Goal: Task Accomplishment & Management: Complete application form

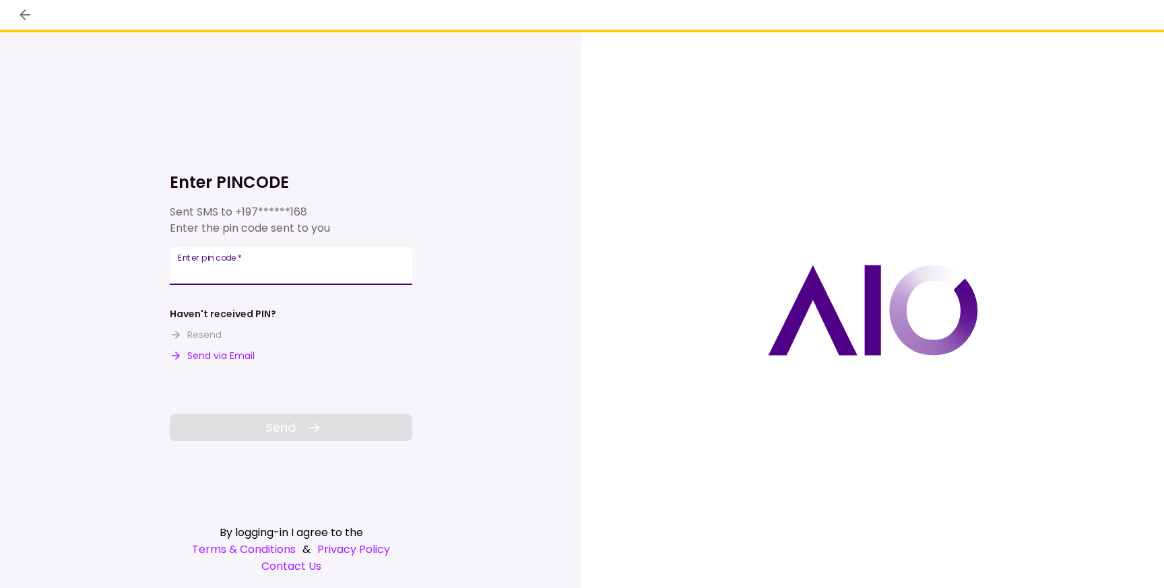
click at [320, 269] on input "Enter pin code   *" at bounding box center [291, 266] width 242 height 38
type input "******"
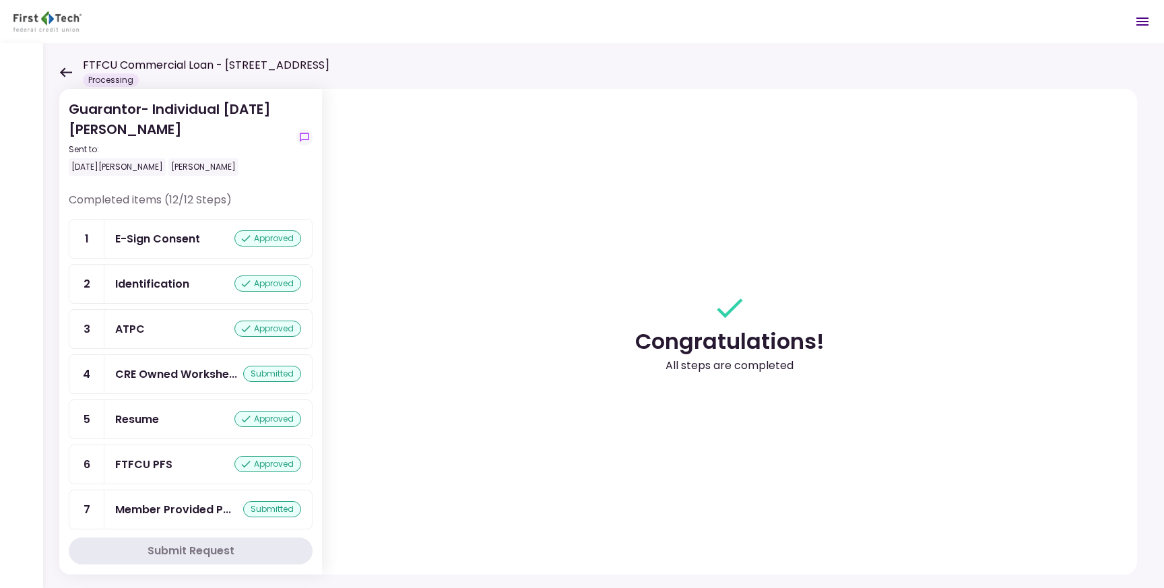
scroll to position [230, 0]
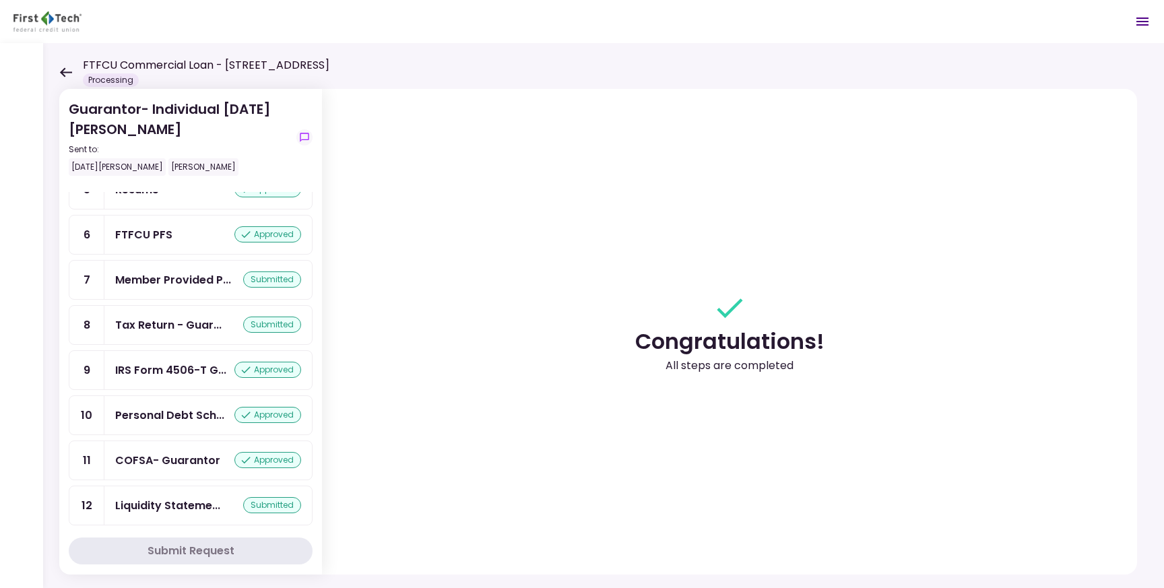
click at [1139, 22] on icon "Open menu" at bounding box center [1142, 22] width 12 height 8
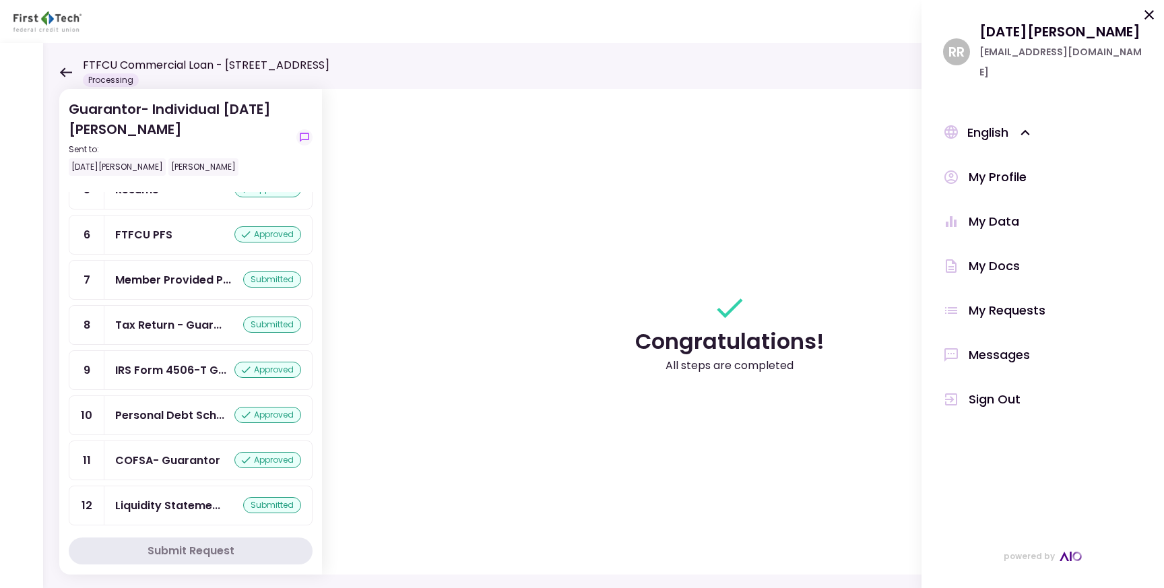
click at [988, 256] on div "My Docs" at bounding box center [994, 266] width 51 height 20
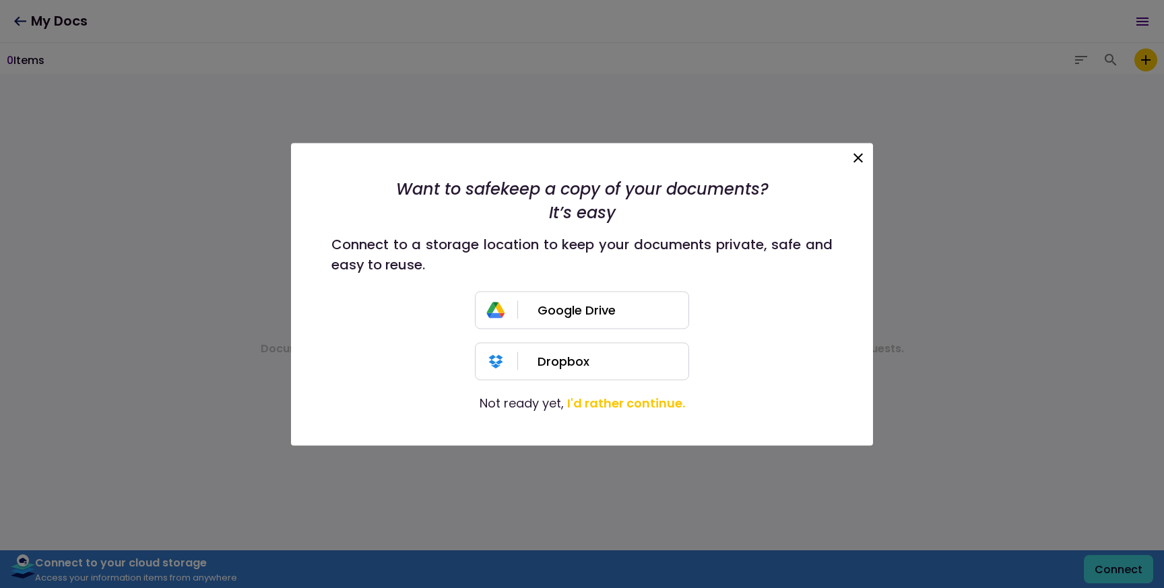
click at [862, 154] on icon at bounding box center [858, 158] width 16 height 16
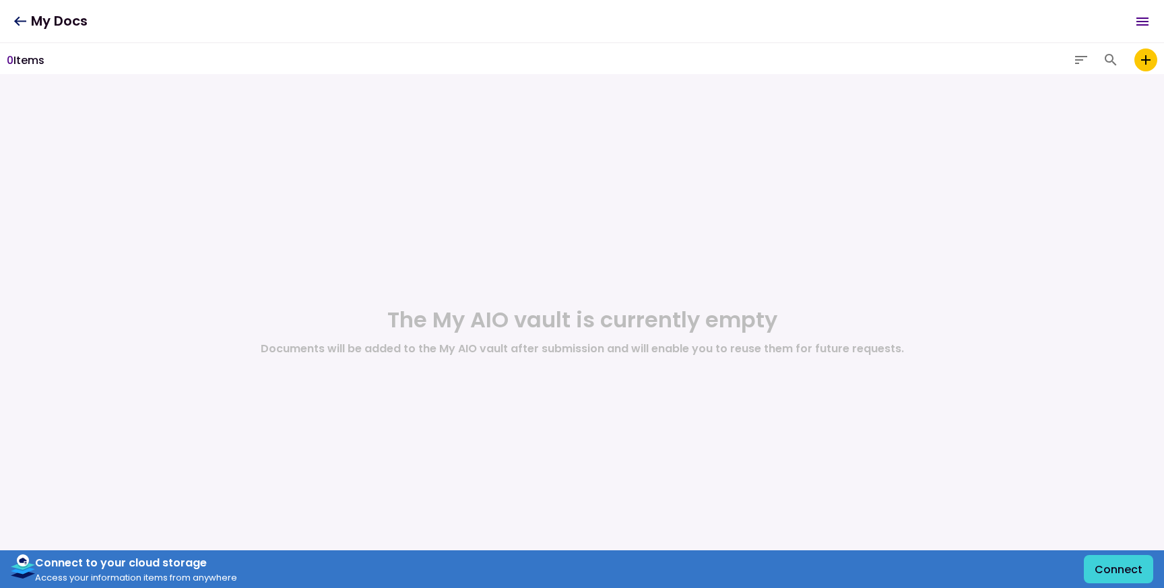
click at [10, 23] on header "My Docs Messages New Message Conversations ARGEV EDGEWATER HOLDINGS LLC - Gener…" at bounding box center [582, 21] width 1164 height 43
click at [24, 19] on icon at bounding box center [19, 21] width 13 height 10
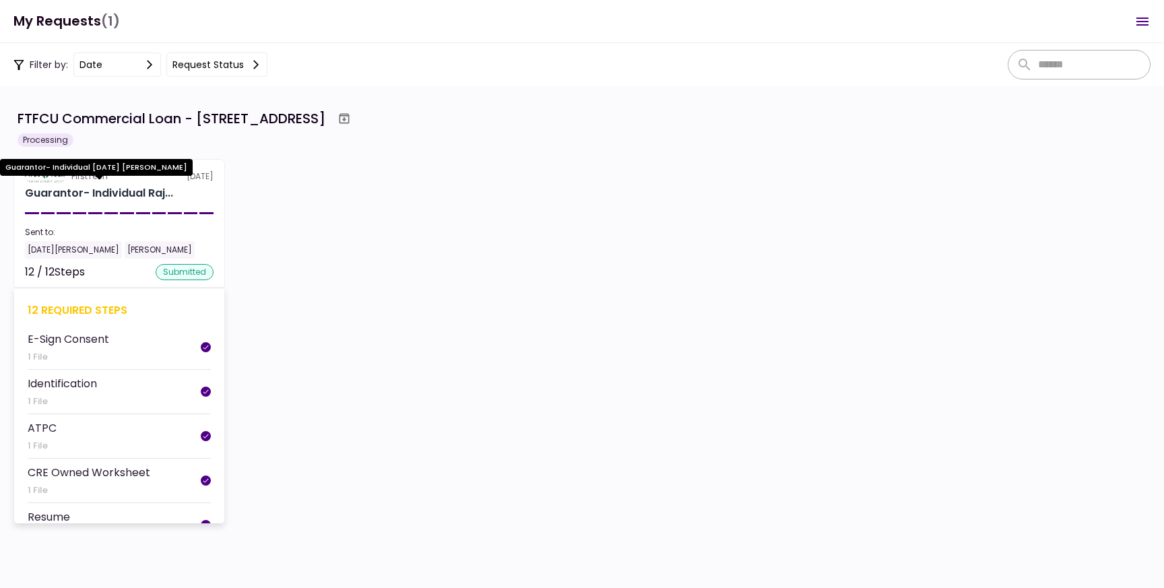
click at [87, 196] on div "Guarantor- Individual Raj..." at bounding box center [99, 193] width 148 height 16
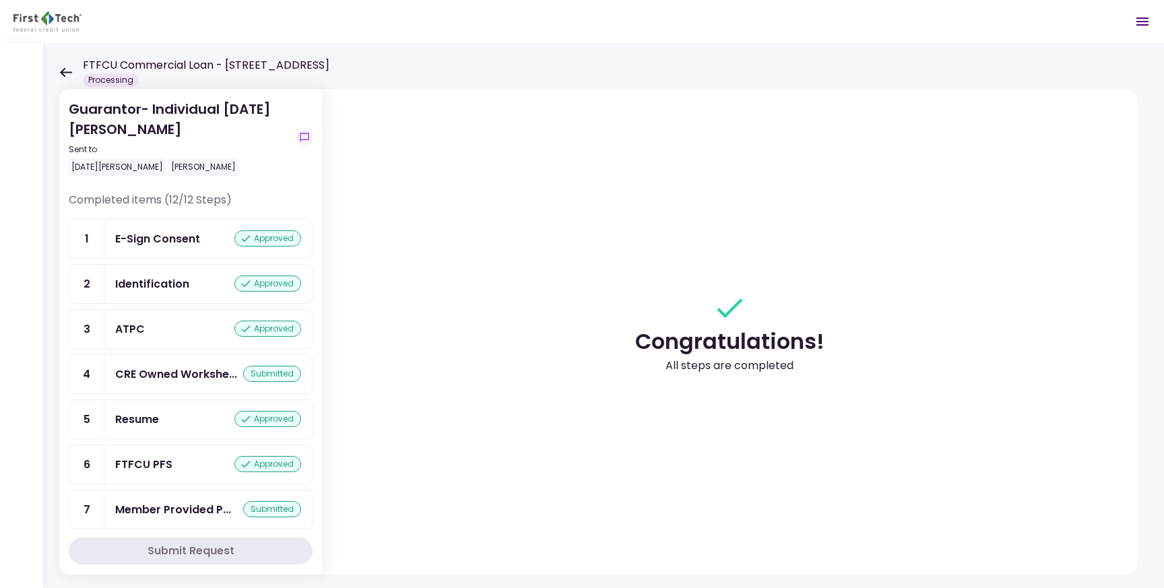
click at [1144, 26] on icon "Open menu" at bounding box center [1142, 21] width 16 height 16
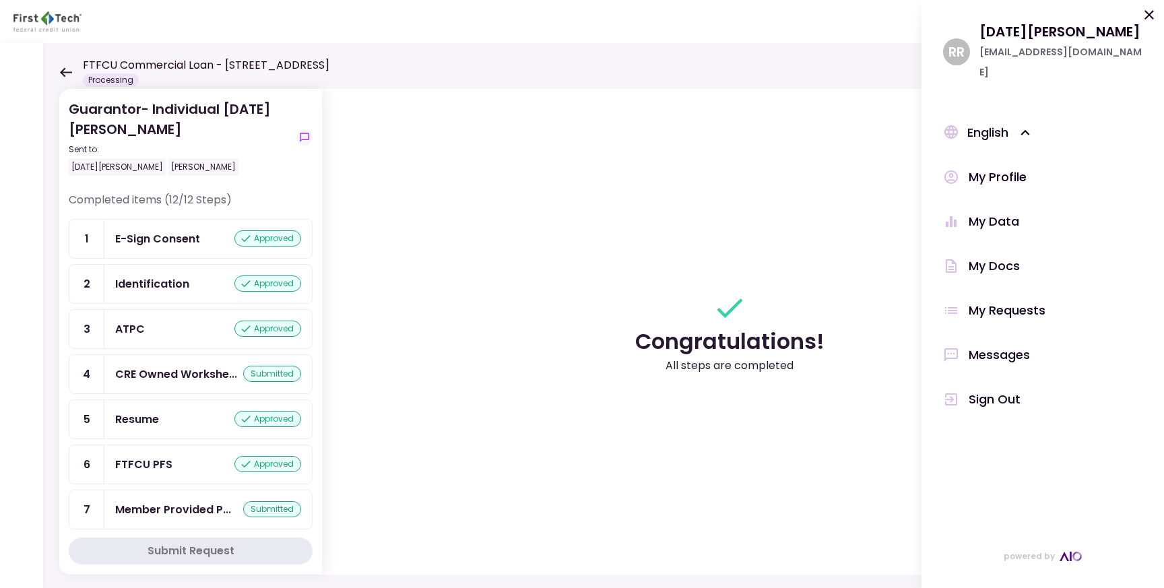
click at [993, 256] on div "My Docs" at bounding box center [994, 266] width 51 height 20
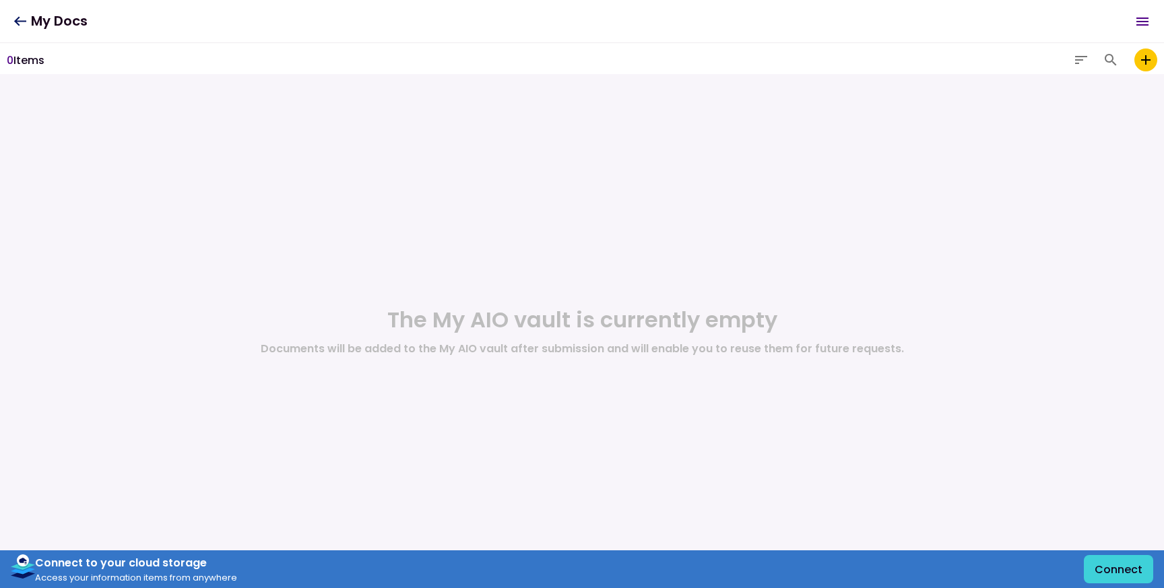
click at [1148, 61] on icon "add to my vault" at bounding box center [1146, 60] width 16 height 16
click at [0, 0] on input "add to my vault" at bounding box center [0, 0] width 0 height 0
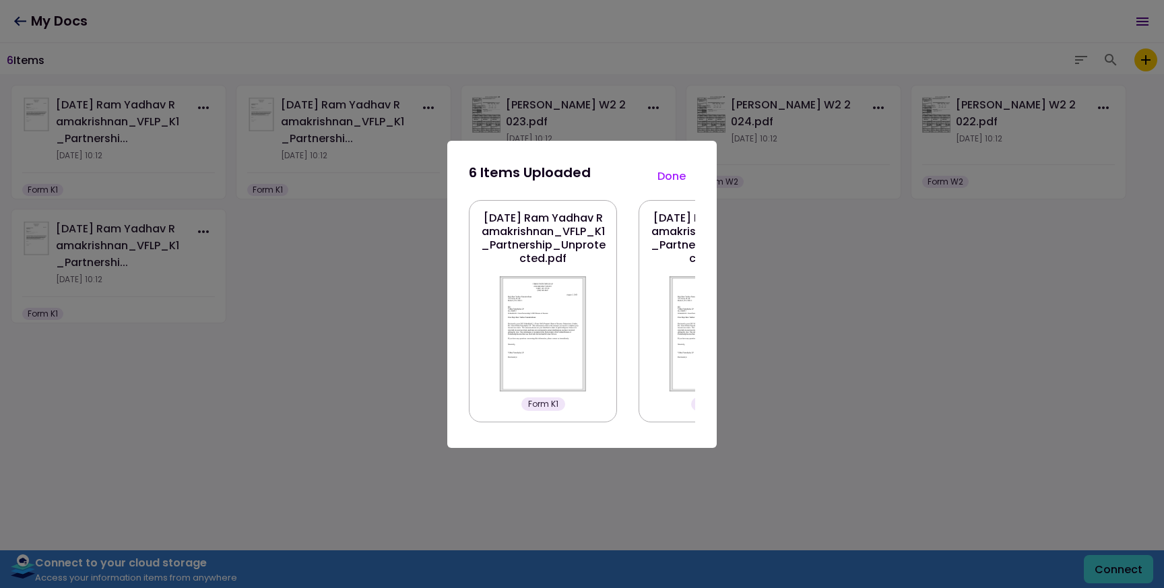
click at [672, 176] on button "Done" at bounding box center [671, 176] width 47 height 28
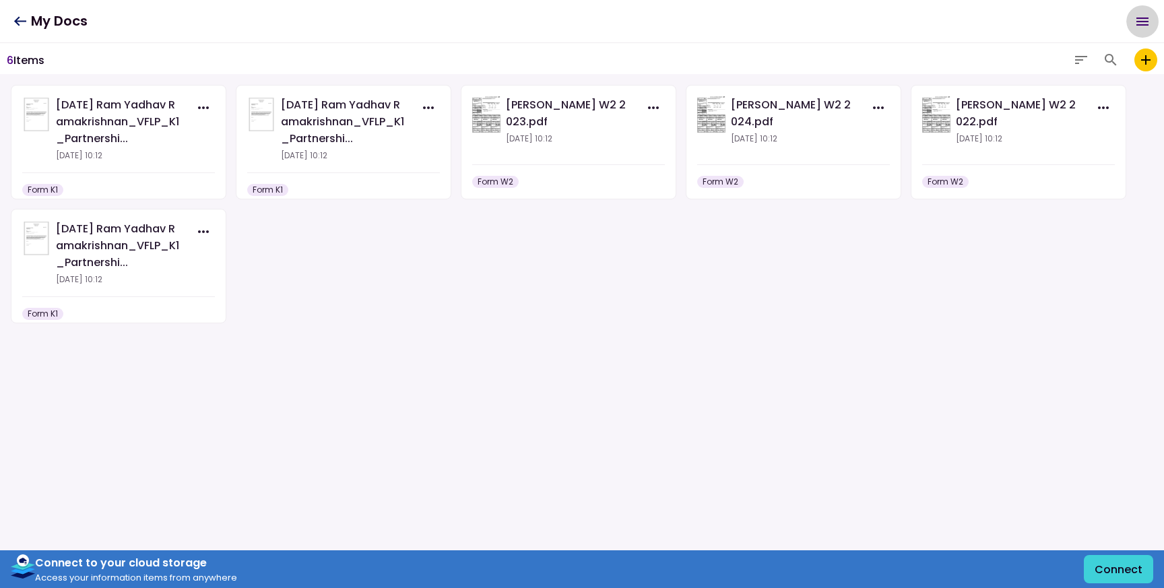
click at [1135, 22] on icon "Open menu" at bounding box center [1142, 21] width 16 height 16
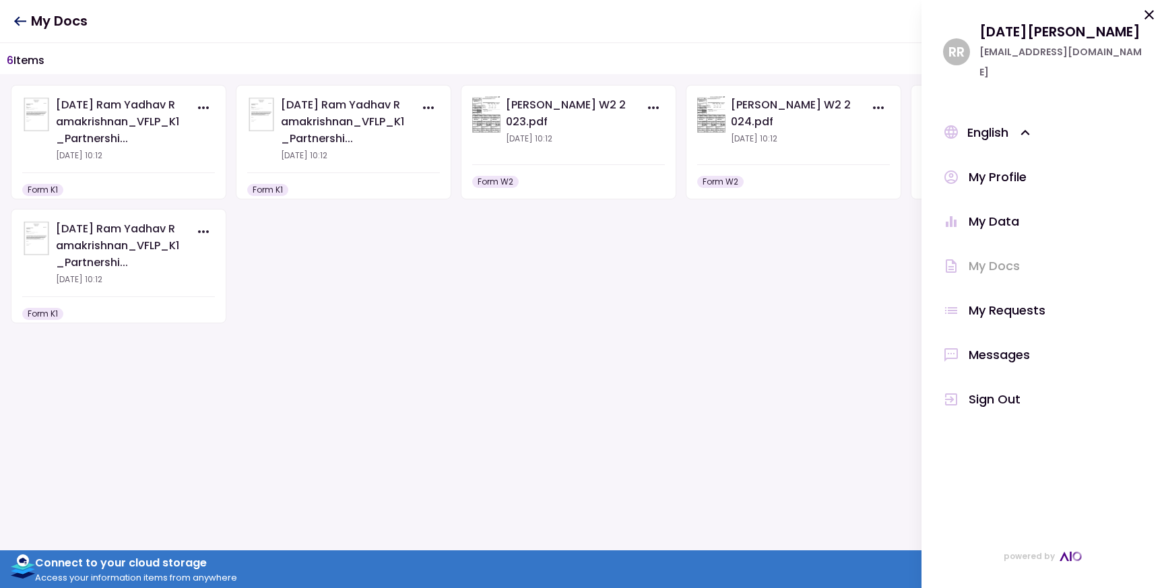
click at [1148, 17] on icon at bounding box center [1149, 15] width 16 height 16
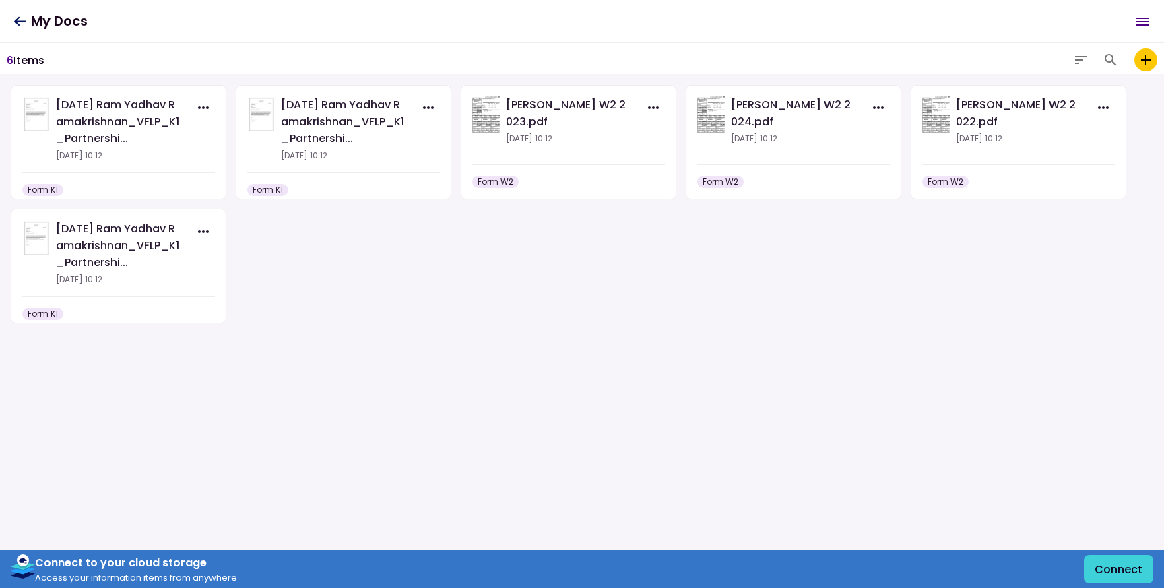
click at [18, 22] on icon at bounding box center [19, 21] width 13 height 10
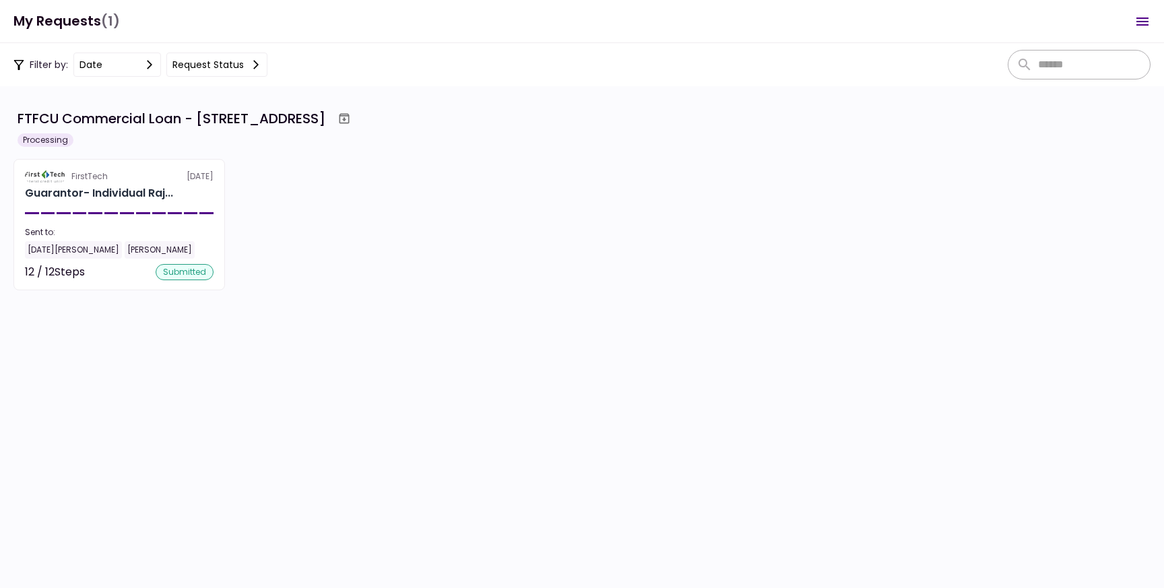
click at [57, 16] on h1 "My Requests (1)" at bounding box center [66, 21] width 106 height 28
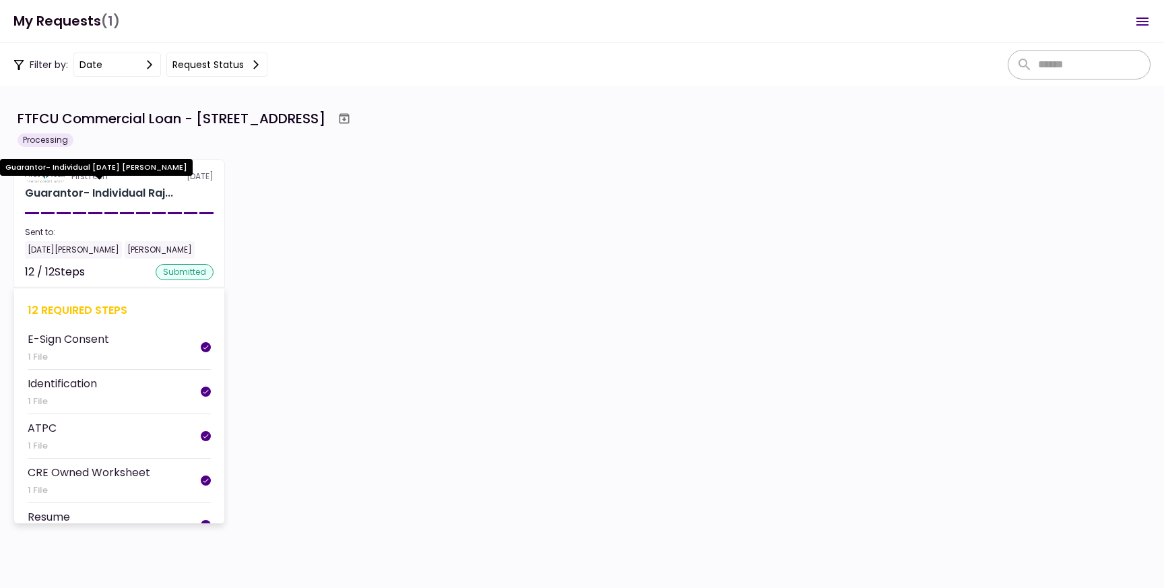
click at [73, 193] on div "Guarantor- Individual Raj..." at bounding box center [99, 193] width 148 height 16
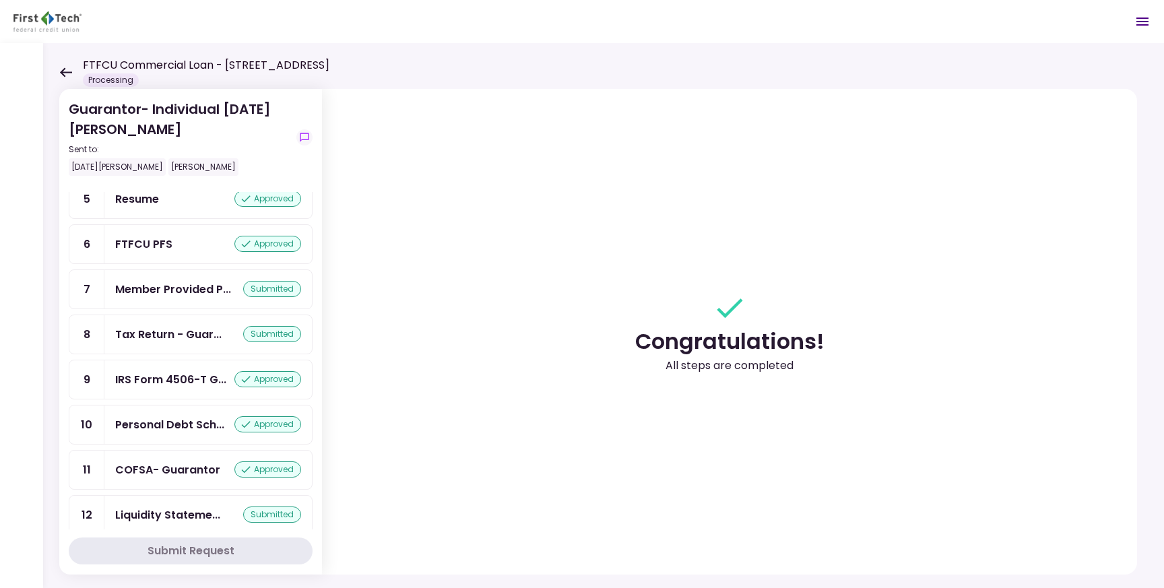
scroll to position [230, 0]
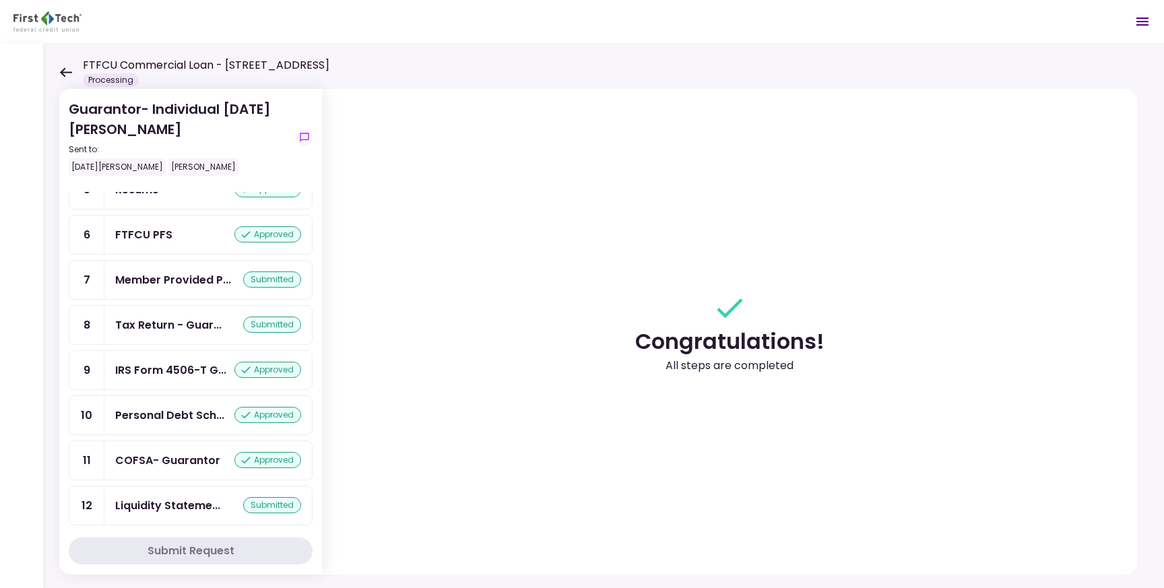
click at [73, 70] on div "FTFCU Commercial Loan - [STREET_ADDRESS] Processing" at bounding box center [194, 72] width 270 height 30
click at [63, 71] on icon at bounding box center [65, 72] width 13 height 10
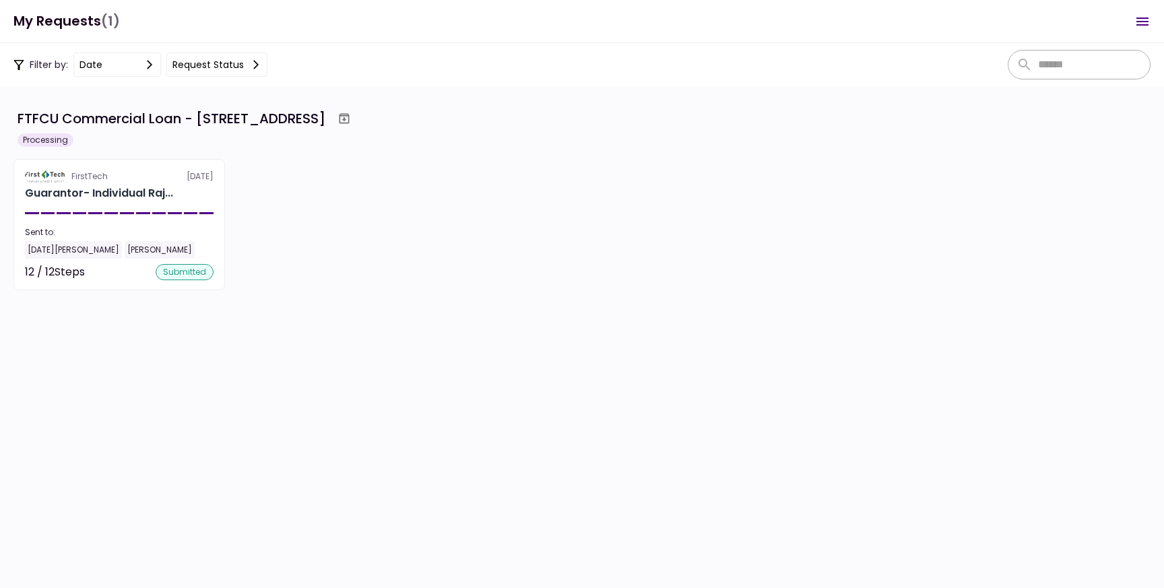
click at [46, 140] on div "Processing" at bounding box center [46, 139] width 56 height 13
click at [53, 27] on h1 "My Requests (1)" at bounding box center [66, 21] width 106 height 28
click at [97, 125] on div "FTFCU Commercial Loan - [STREET_ADDRESS]" at bounding box center [172, 118] width 308 height 20
click at [42, 71] on div "Filter by: date Request status" at bounding box center [140, 65] width 254 height 24
click at [40, 66] on div "Filter by: date Request status" at bounding box center [140, 65] width 254 height 24
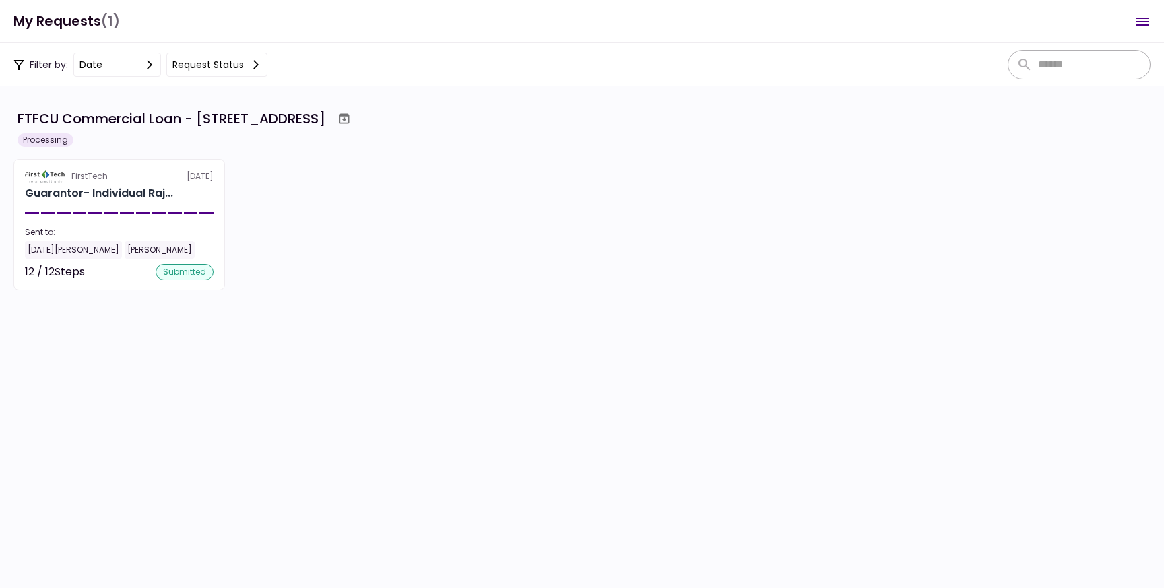
click at [54, 30] on h1 "My Requests (1)" at bounding box center [66, 21] width 106 height 28
click at [1141, 22] on icon "Open menu" at bounding box center [1142, 21] width 16 height 16
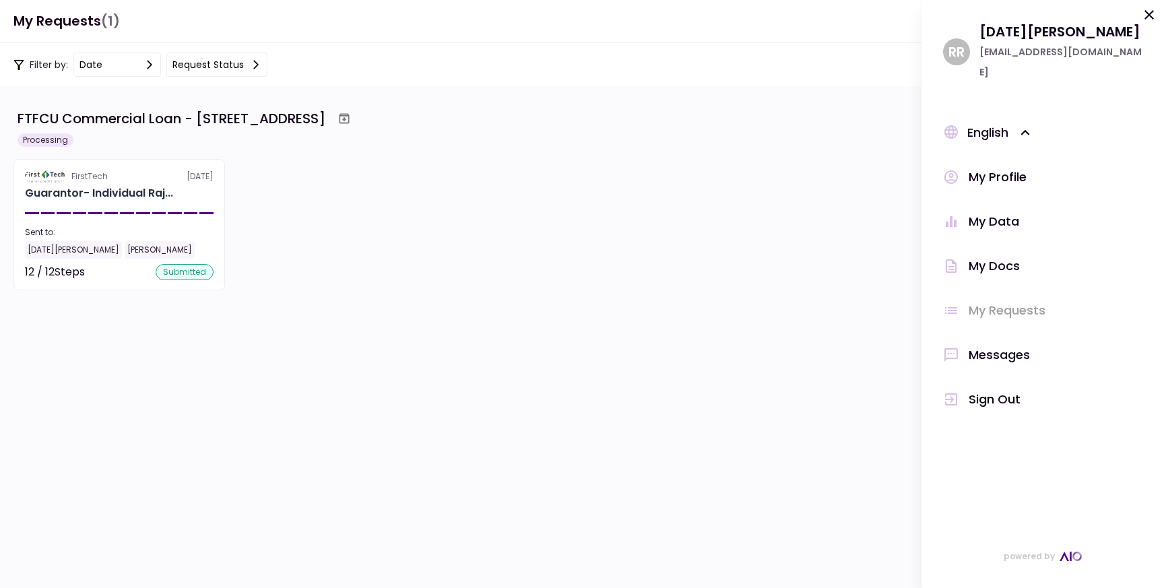
click at [997, 345] on div "Messages" at bounding box center [999, 355] width 61 height 20
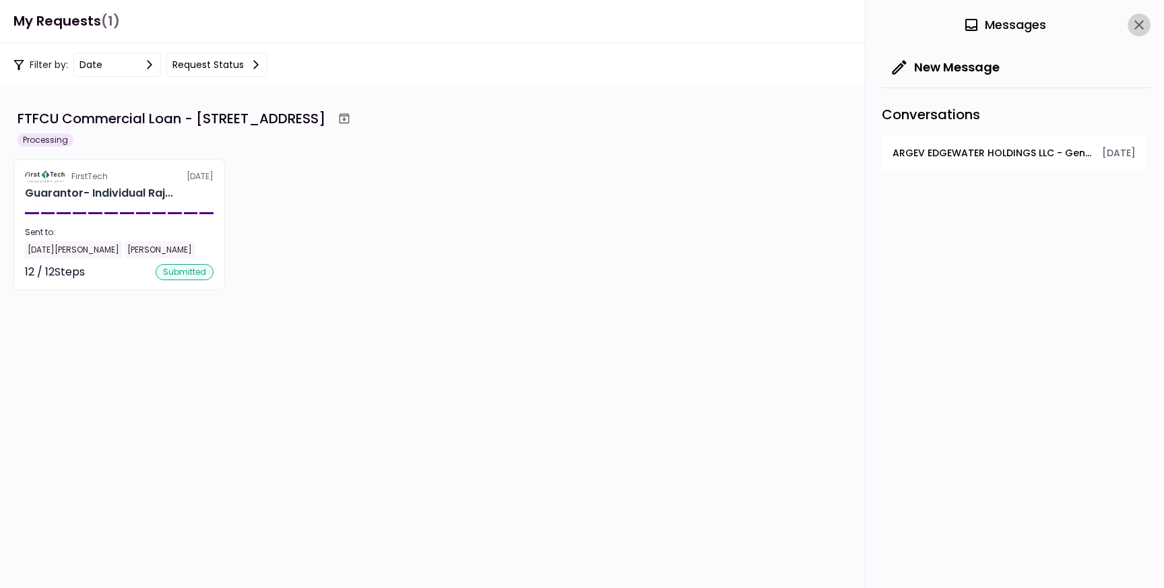
click at [1138, 28] on icon "close" at bounding box center [1139, 25] width 16 height 16
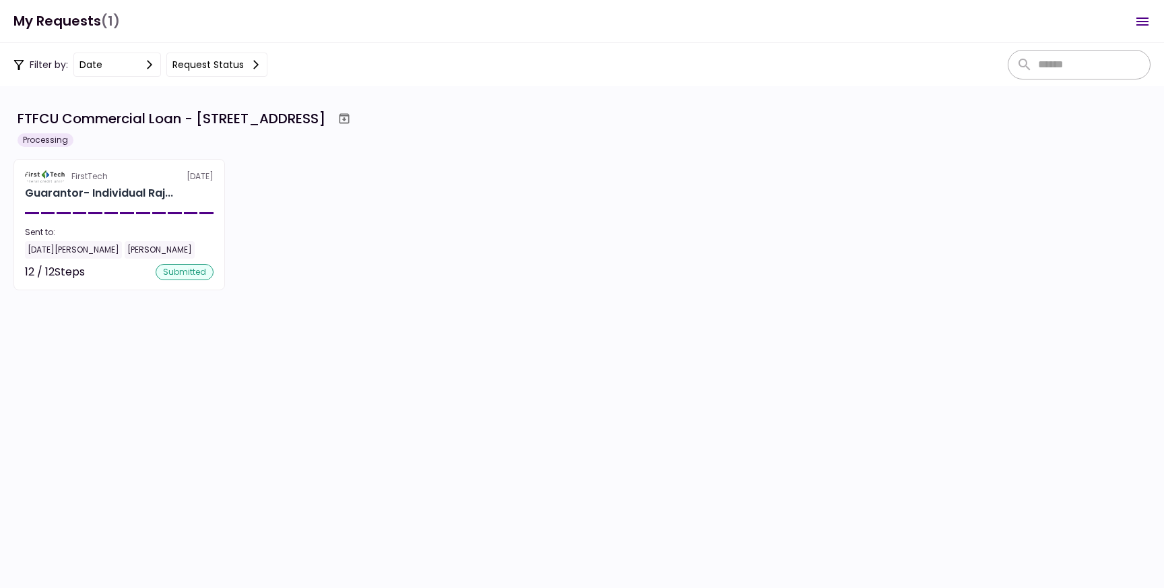
click at [56, 18] on h1 "My Requests (1)" at bounding box center [66, 21] width 106 height 28
